Goal: Use online tool/utility

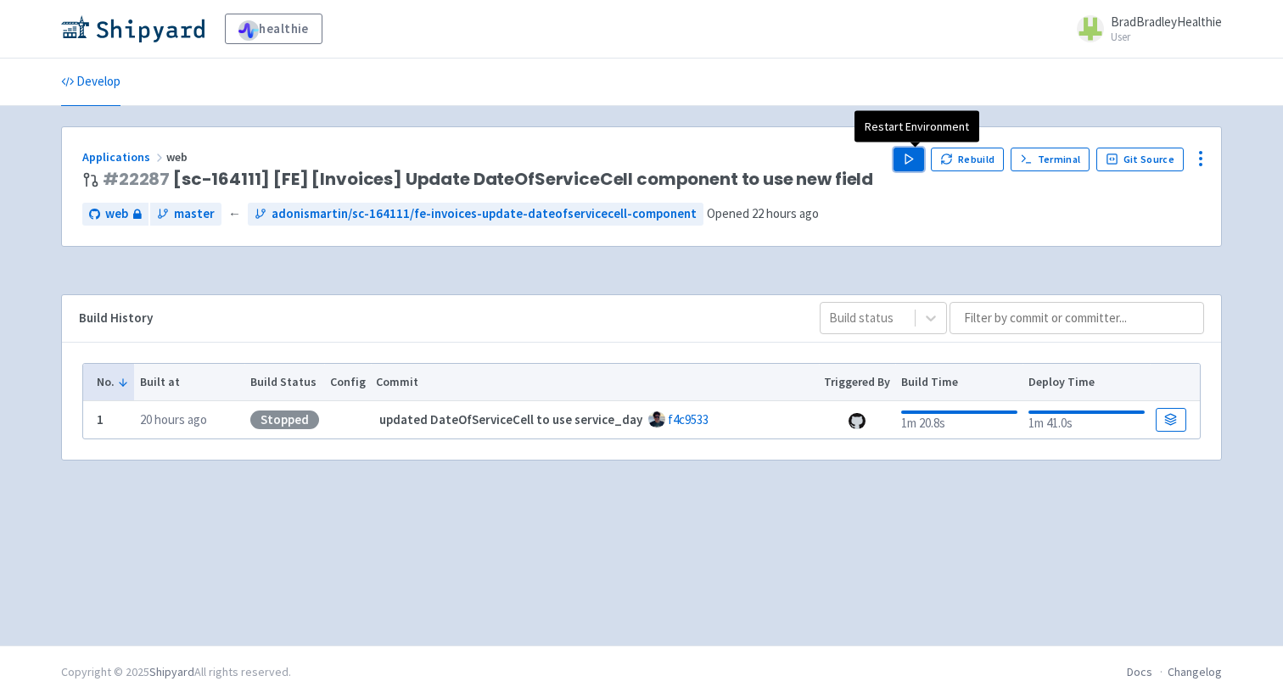
click at [907, 154] on button "Play" at bounding box center [908, 160] width 31 height 24
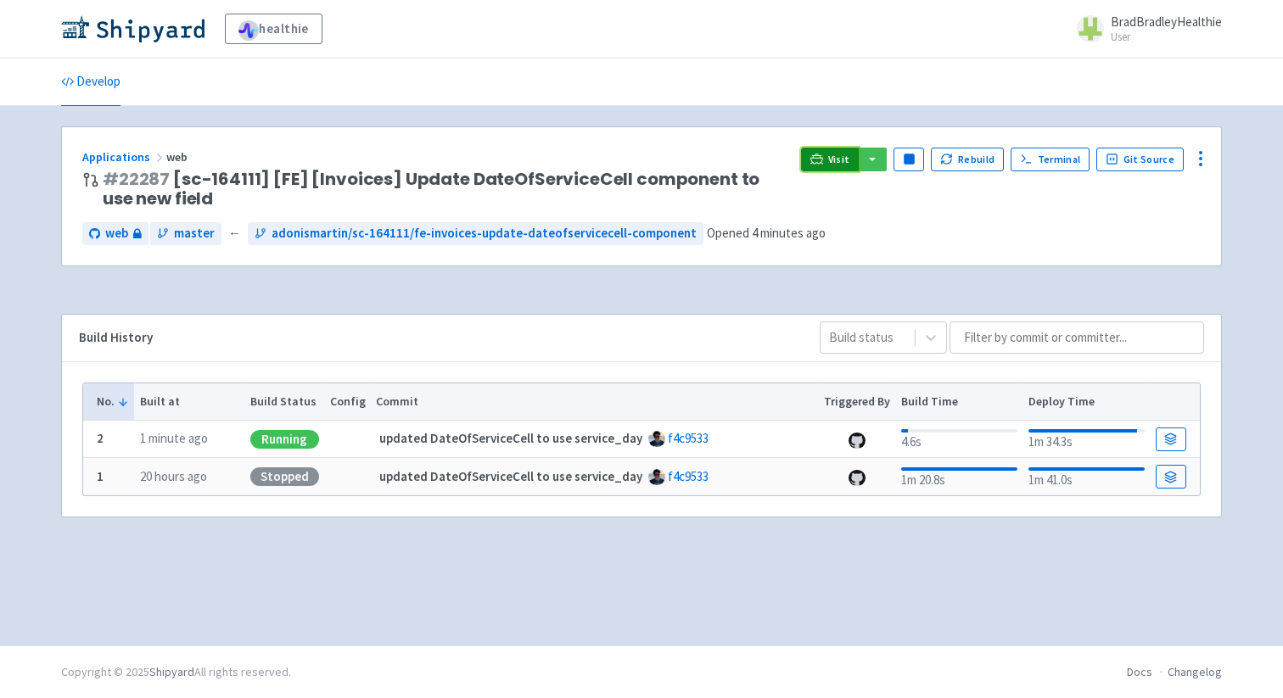
click at [841, 164] on span "Visit" at bounding box center [839, 160] width 22 height 14
